Goal: Task Accomplishment & Management: Use online tool/utility

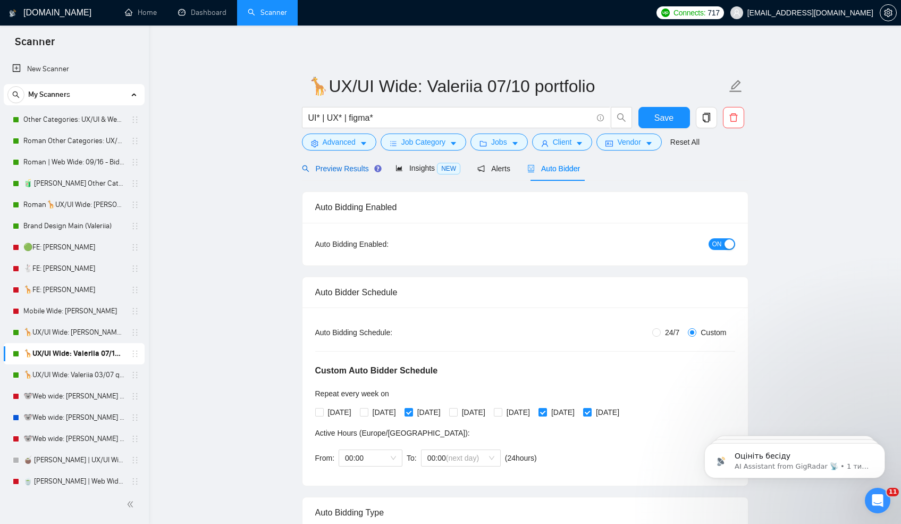
click at [337, 169] on span "Preview Results" at bounding box center [340, 168] width 77 height 9
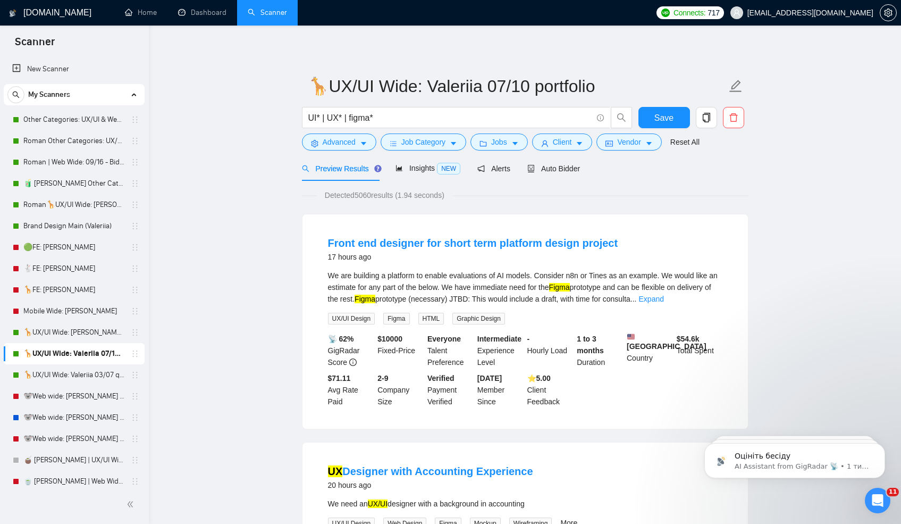
click at [333, 152] on form "🦒UX/UI Wide: Valeriia 07/10 portfolio UI* | UX* | figma* Save Advanced Job Cate…" at bounding box center [525, 112] width 447 height 87
click at [328, 142] on span "Advanced" at bounding box center [339, 142] width 33 height 12
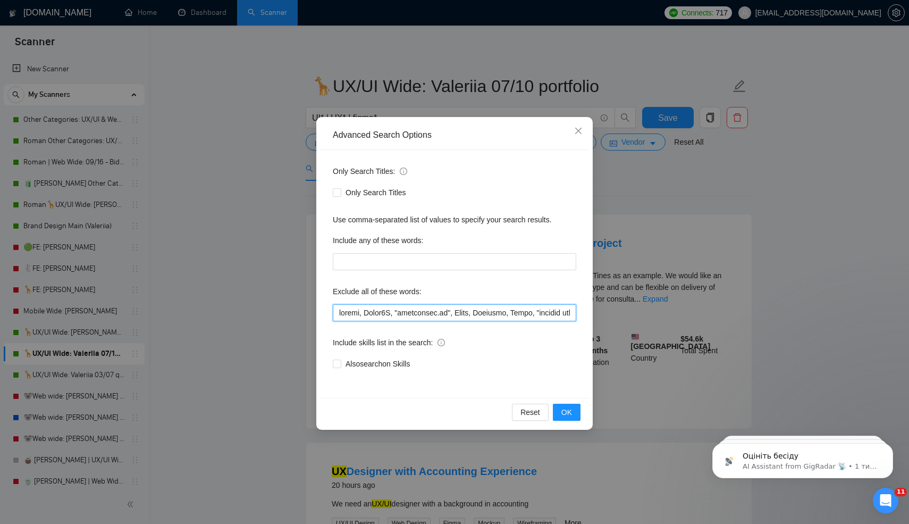
click at [339, 316] on input "text" at bounding box center [455, 312] width 244 height 17
paste input "GoHighLevel"
type input "GoHighLevel, funnel, Verge3D, "[URL]", Tixae, Spelling, Tilda, "content strateg…"
click at [567, 414] on span "OK" at bounding box center [567, 412] width 11 height 12
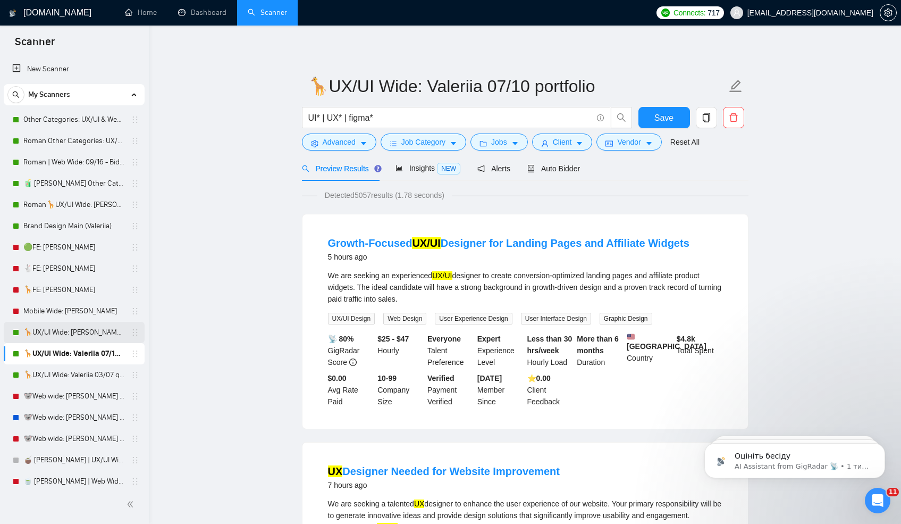
click at [83, 332] on link "🦒UX/UI Wide: [PERSON_NAME] 03/07 old" at bounding box center [73, 332] width 101 height 21
click at [657, 114] on span "Save" at bounding box center [664, 117] width 19 height 13
click at [63, 330] on link "🦒UX/UI Wide: [PERSON_NAME] 03/07 old" at bounding box center [73, 332] width 101 height 21
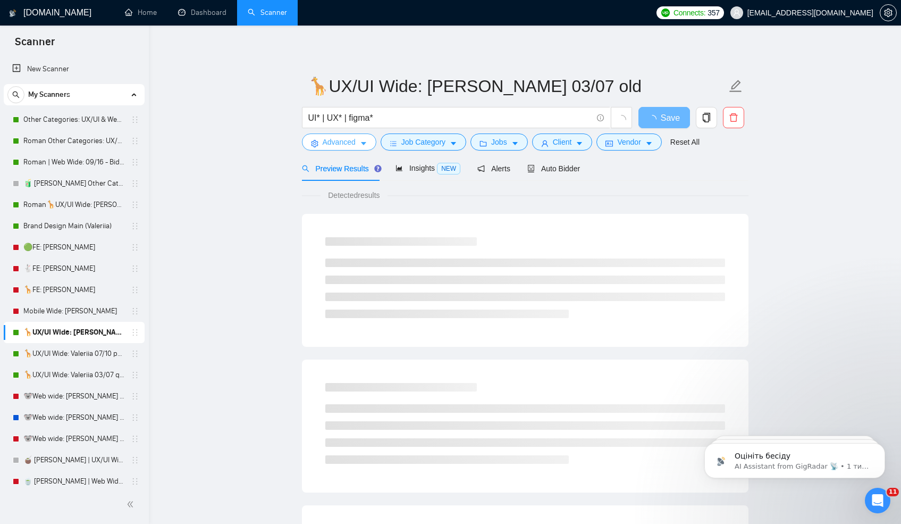
click at [325, 146] on span "Advanced" at bounding box center [339, 142] width 33 height 12
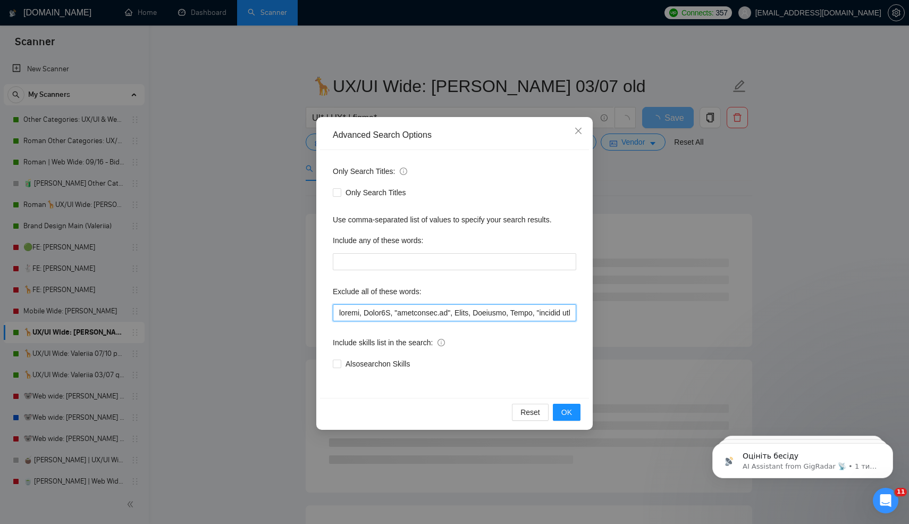
click at [339, 312] on input "text" at bounding box center [455, 312] width 244 height 17
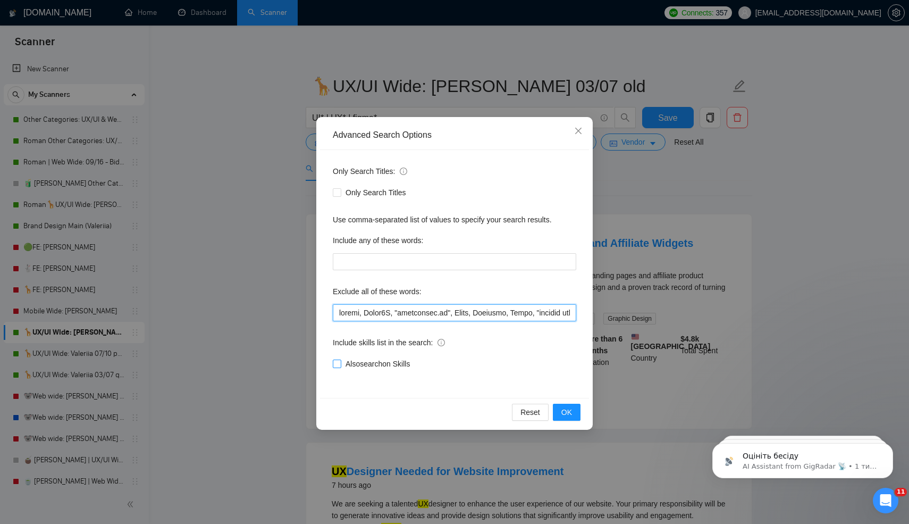
paste input "GoHighLevel"
type input "GoHighLevel, funnel, Verge3D, "[URL]", Tixae, Spelling, Tilda, "content strateg…"
click at [573, 415] on button "OK" at bounding box center [567, 412] width 28 height 17
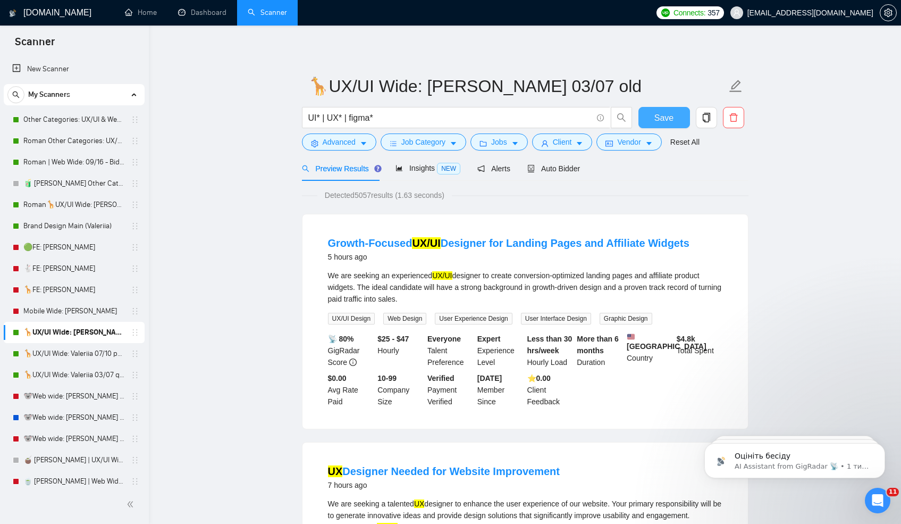
click at [655, 121] on span "Save" at bounding box center [664, 117] width 19 height 13
click at [70, 372] on link "🦒UX/UI Wide: Valeriia 03/07 quest" at bounding box center [73, 374] width 101 height 21
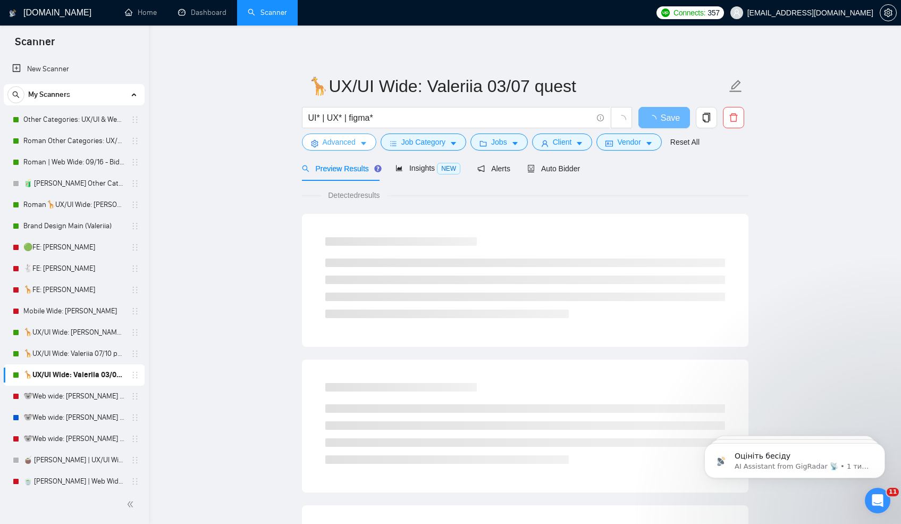
click at [336, 140] on span "Advanced" at bounding box center [339, 142] width 33 height 12
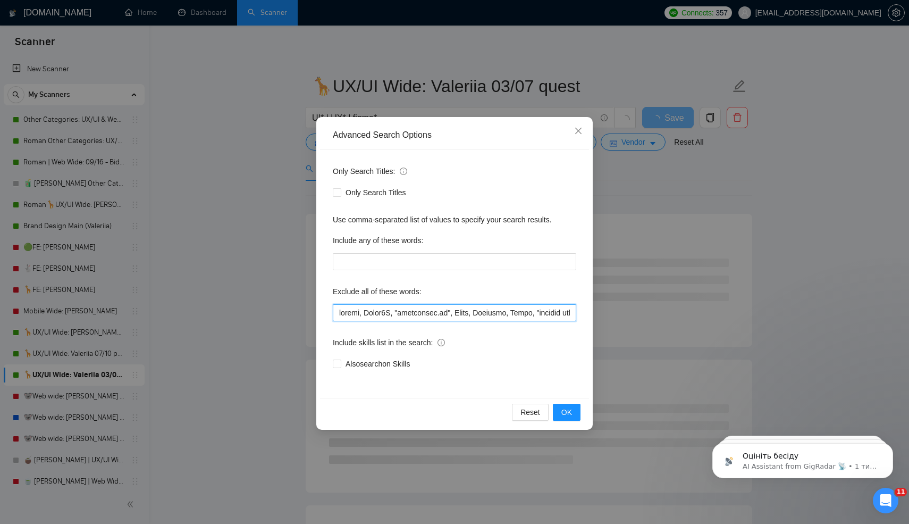
click at [340, 314] on input "text" at bounding box center [455, 312] width 244 height 17
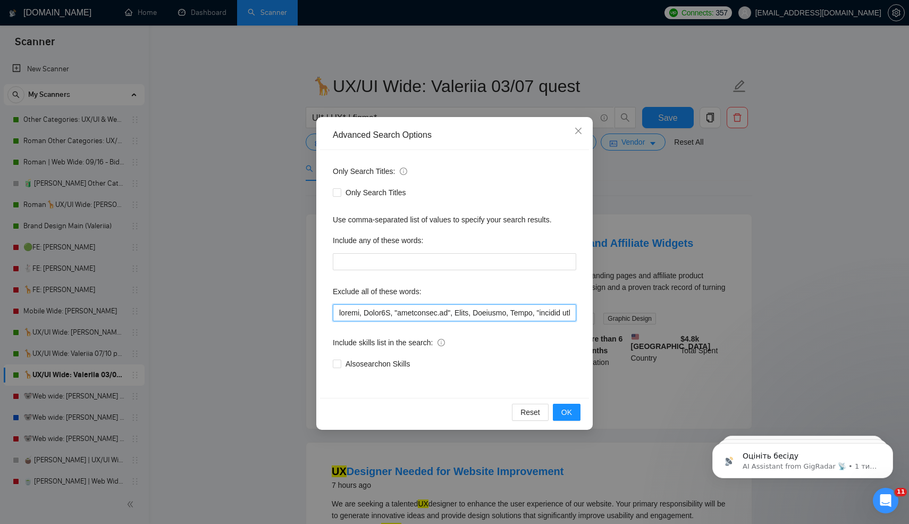
paste input "GoHighLevel"
type input "GoHighLevel, funnel, Verge3D, "[URL]", Tixae, Spelling, Tilda, "content strateg…"
click at [567, 411] on span "OK" at bounding box center [567, 412] width 11 height 12
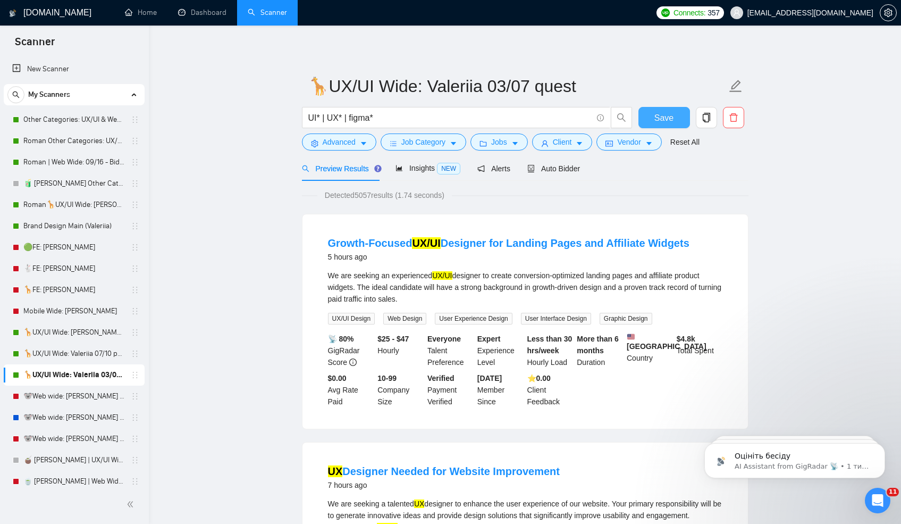
click at [654, 121] on button "Save" at bounding box center [665, 117] width 52 height 21
click at [61, 421] on link "🐨Web wide: [PERSON_NAME] 03/07 bid in range" at bounding box center [73, 417] width 101 height 21
